Goal: Register for event/course

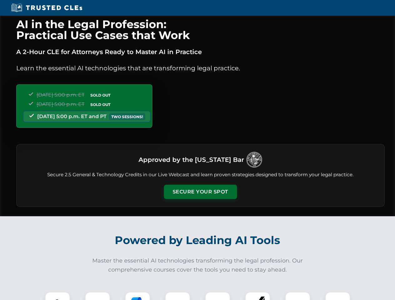
click at [200, 192] on button "Secure Your Spot" at bounding box center [200, 192] width 73 height 14
click at [58, 296] on img at bounding box center [57, 305] width 18 height 18
